Goal: Task Accomplishment & Management: Manage account settings

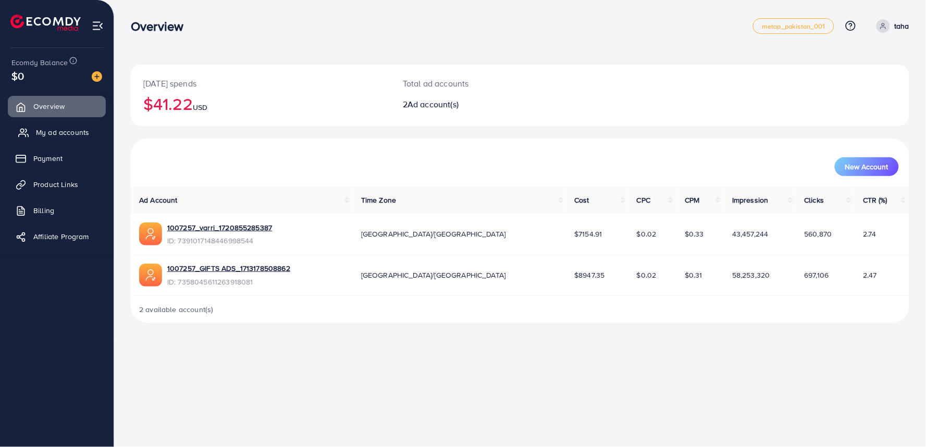
click at [90, 142] on link "My ad accounts" at bounding box center [57, 132] width 98 height 21
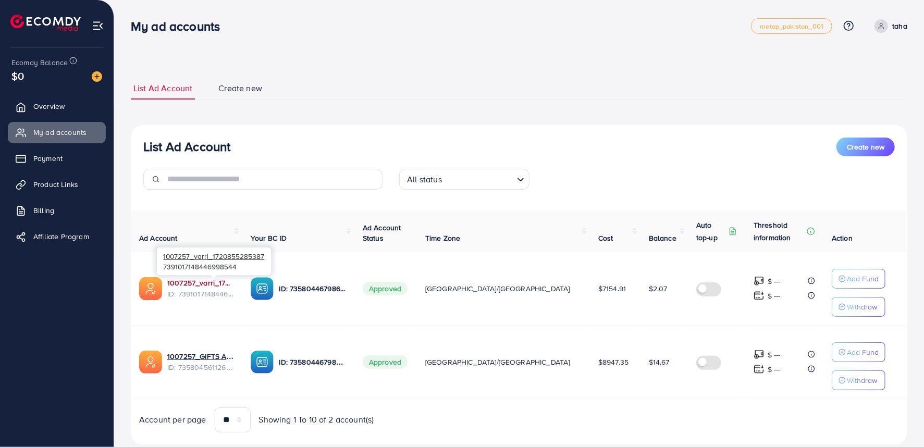
click at [205, 283] on link "1007257_varri_1720855285387" at bounding box center [200, 283] width 67 height 10
click at [84, 101] on link "Overview" at bounding box center [57, 106] width 98 height 21
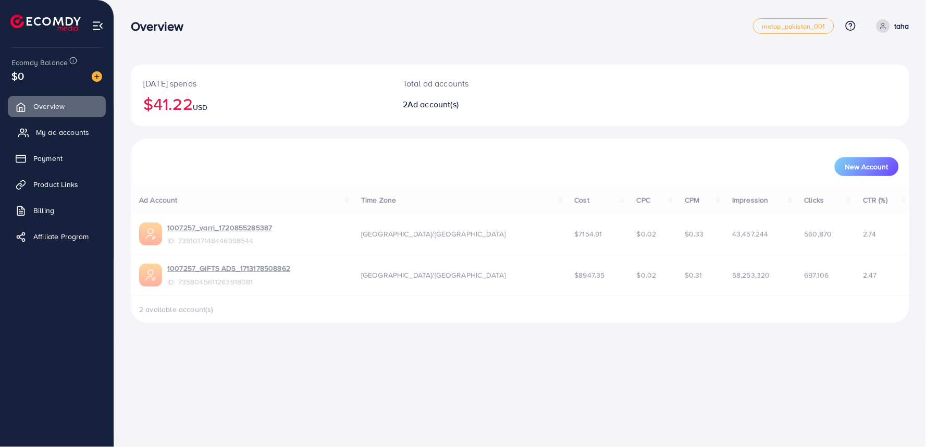
click at [77, 132] on span "My ad accounts" at bounding box center [62, 132] width 53 height 10
